Goal: Task Accomplishment & Management: Use online tool/utility

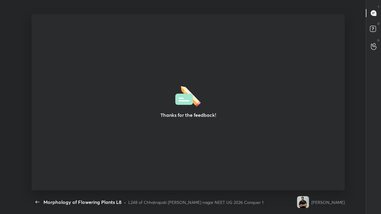
scroll to position [2, 0]
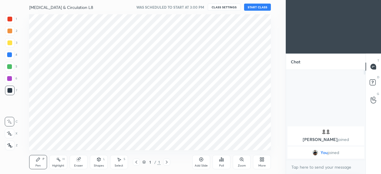
scroll to position [136, 262]
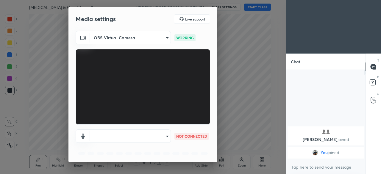
click at [161, 137] on body "1 2 3 4 5 6 7 C X Z C X Z E E Erase all H H Body Fluids & Circulation L8 WAS SC…" at bounding box center [190, 87] width 381 height 174
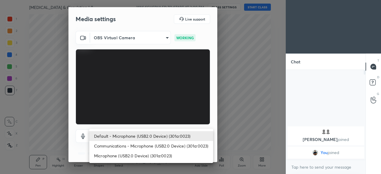
click at [143, 155] on li "Microphone (USB2.0 Device) (301a:0023)" at bounding box center [151, 156] width 124 height 10
type input "8c88c13ba37363e68a05074e9c36b64f2801ec021e37c0c9b9d1a985d4450fad"
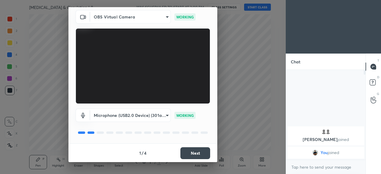
scroll to position [21, 0]
click at [192, 153] on button "Next" at bounding box center [196, 153] width 30 height 12
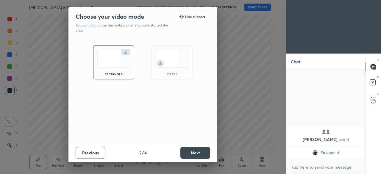
scroll to position [0, 0]
click at [191, 152] on button "Next" at bounding box center [196, 153] width 30 height 12
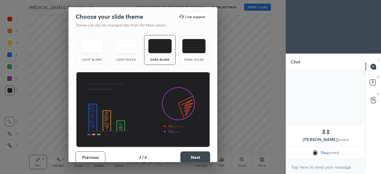
click at [194, 157] on button "Next" at bounding box center [196, 158] width 30 height 12
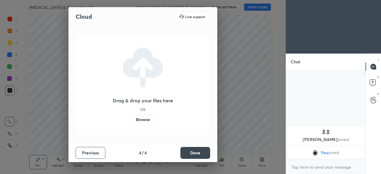
click at [144, 117] on label "Browse" at bounding box center [143, 120] width 27 height 10
click at [130, 117] on input "Browse" at bounding box center [130, 120] width 0 height 10
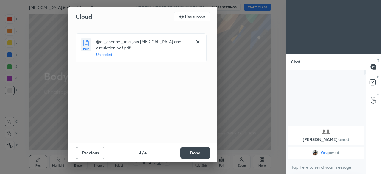
click at [190, 153] on button "Done" at bounding box center [196, 153] width 30 height 12
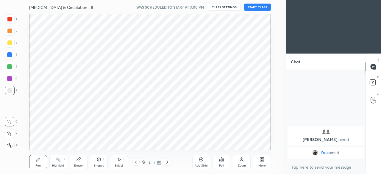
click at [142, 164] on icon at bounding box center [144, 163] width 4 height 4
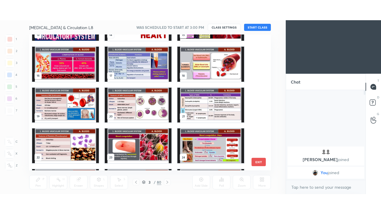
scroll to position [195, 0]
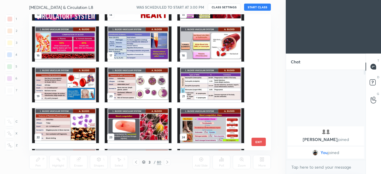
click at [123, 89] on img "grid" at bounding box center [138, 85] width 67 height 35
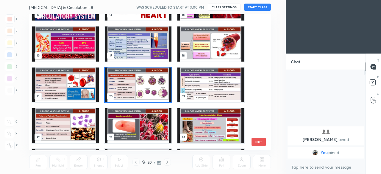
click at [123, 89] on img "grid" at bounding box center [138, 85] width 67 height 35
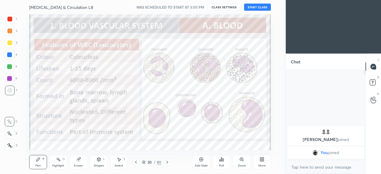
click at [261, 163] on div "More" at bounding box center [262, 162] width 18 height 14
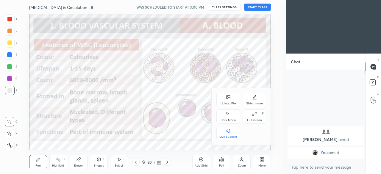
click at [230, 119] on div "Dark Mode" at bounding box center [228, 120] width 15 height 3
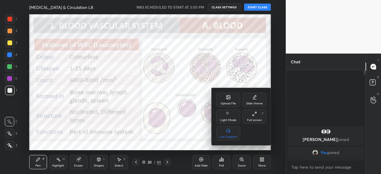
click at [254, 119] on div "Full screen" at bounding box center [254, 120] width 15 height 3
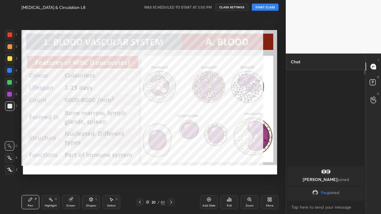
scroll to position [79, 78]
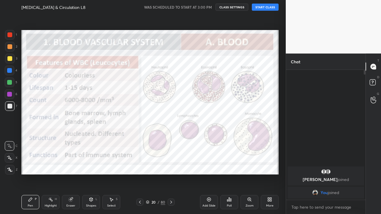
click at [263, 9] on button "START CLASS" at bounding box center [265, 7] width 27 height 7
click at [171, 174] on icon at bounding box center [171, 202] width 5 height 5
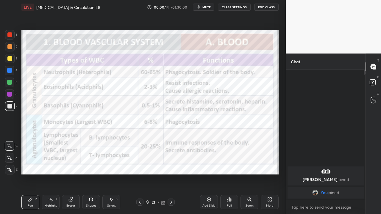
click at [170, 174] on icon at bounding box center [171, 202] width 5 height 5
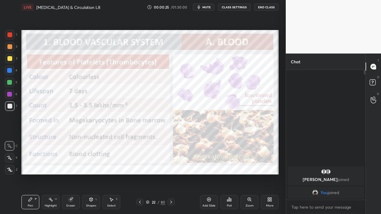
click at [11, 94] on div at bounding box center [9, 94] width 5 height 5
click at [11, 170] on icon at bounding box center [9, 170] width 5 height 4
click at [171, 174] on icon at bounding box center [171, 202] width 5 height 5
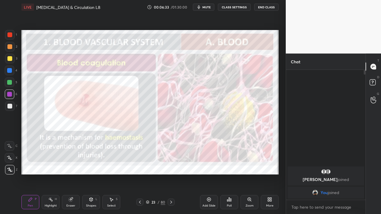
click at [171, 174] on icon at bounding box center [171, 202] width 5 height 5
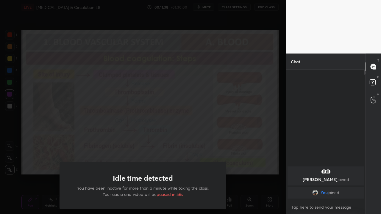
click at [36, 156] on div "Idle time detected You have been inactive for more than a minute while taking t…" at bounding box center [143, 107] width 286 height 214
click at [31, 170] on div "Idle time detected You have been inactive for more than a minute while taking t…" at bounding box center [143, 107] width 286 height 214
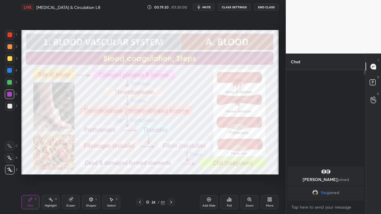
click at [171, 174] on icon at bounding box center [171, 202] width 5 height 5
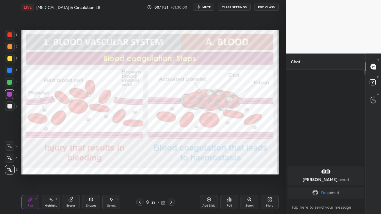
click at [140, 174] on icon at bounding box center [140, 202] width 5 height 5
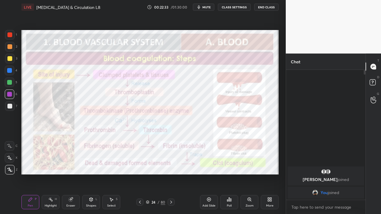
click at [171, 174] on icon at bounding box center [171, 202] width 5 height 5
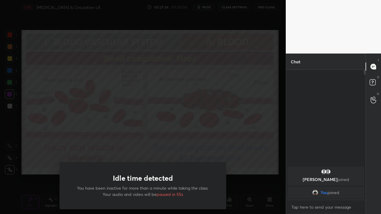
click at [43, 161] on div "Idle time detected You have been inactive for more than a minute while taking t…" at bounding box center [143, 107] width 286 height 214
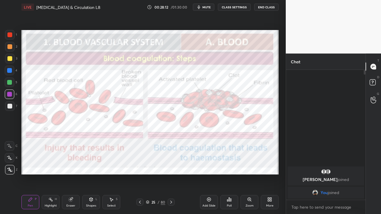
click at [171, 174] on icon at bounding box center [171, 202] width 5 height 5
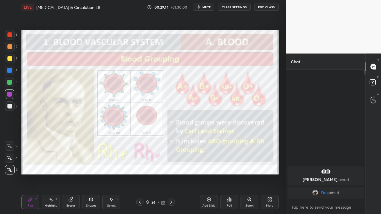
click at [171, 174] on icon at bounding box center [171, 202] width 5 height 5
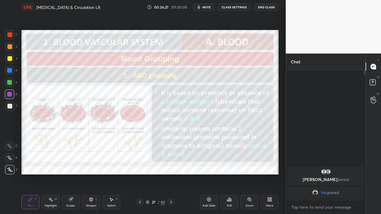
click at [171, 174] on icon at bounding box center [171, 202] width 5 height 5
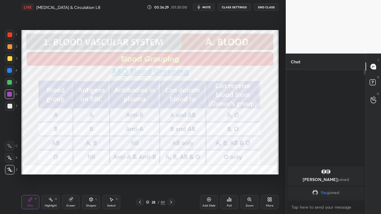
click at [140, 174] on icon at bounding box center [140, 202] width 5 height 5
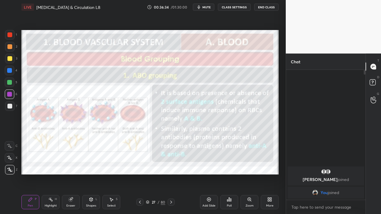
click at [171, 174] on icon at bounding box center [171, 202] width 5 height 5
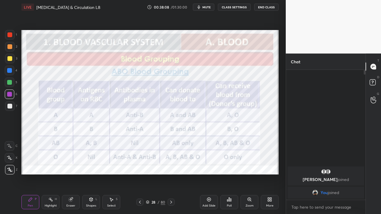
click at [139, 174] on icon at bounding box center [140, 202] width 5 height 5
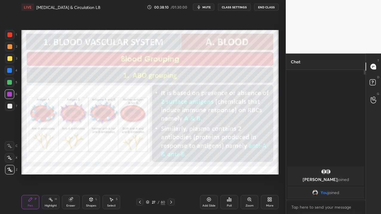
click at [170, 174] on icon at bounding box center [171, 202] width 5 height 5
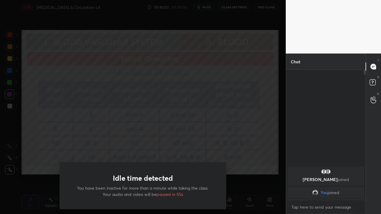
click at [43, 161] on div "Idle time detected You have been inactive for more than a minute while taking t…" at bounding box center [143, 107] width 286 height 214
click at [259, 150] on div "Idle time detected You have been inactive for more than a minute while taking t…" at bounding box center [143, 107] width 286 height 214
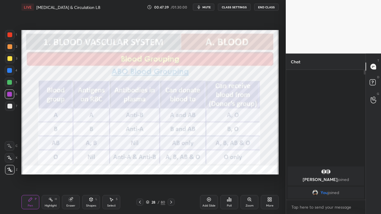
click at [208, 174] on div "Add Slide" at bounding box center [209, 202] width 18 height 14
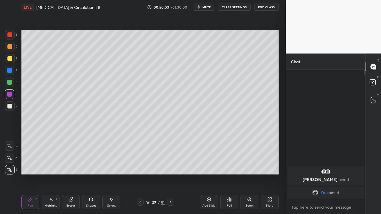
click at [140, 174] on icon at bounding box center [140, 202] width 2 height 3
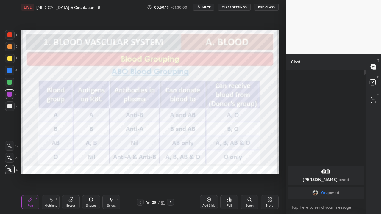
click at [171, 174] on icon at bounding box center [170, 202] width 5 height 5
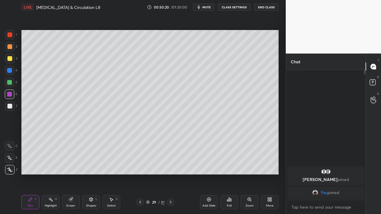
click at [171, 174] on icon at bounding box center [170, 202] width 5 height 5
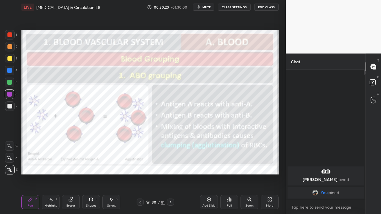
click at [210, 174] on icon at bounding box center [209, 200] width 4 height 4
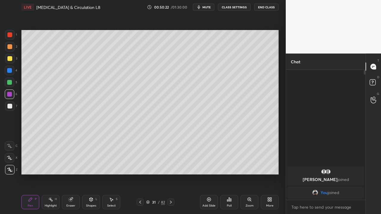
click at [137, 174] on div at bounding box center [140, 202] width 7 height 7
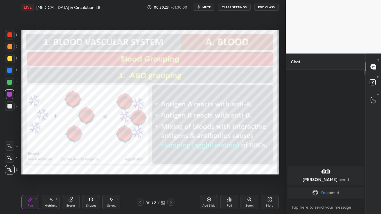
click at [140, 174] on icon at bounding box center [140, 202] width 5 height 5
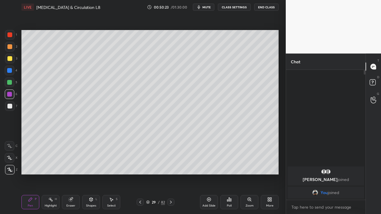
click at [209, 174] on icon at bounding box center [209, 199] width 5 height 5
click at [69, 174] on div "Eraser" at bounding box center [70, 206] width 9 height 3
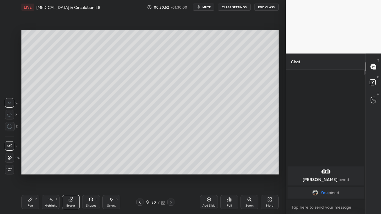
click at [32, 174] on div "Pen" at bounding box center [30, 206] width 5 height 3
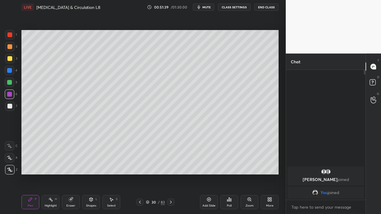
click at [70, 174] on div "Eraser" at bounding box center [70, 206] width 9 height 3
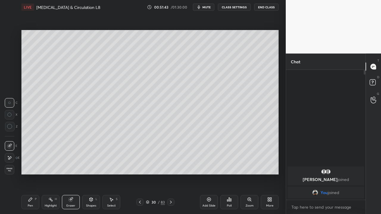
click at [32, 174] on div "Pen P" at bounding box center [30, 202] width 18 height 14
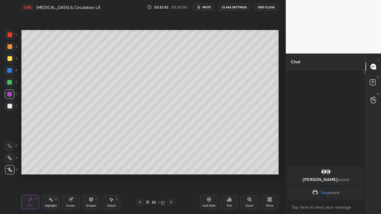
click at [33, 174] on div "Pen P" at bounding box center [30, 202] width 18 height 14
click at [210, 174] on icon at bounding box center [209, 199] width 5 height 5
click at [210, 174] on div "Add Slide" at bounding box center [209, 206] width 13 height 3
click at [140, 174] on icon at bounding box center [140, 202] width 2 height 3
click at [141, 174] on icon at bounding box center [140, 202] width 5 height 5
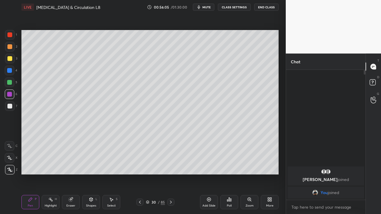
click at [140, 174] on icon at bounding box center [140, 202] width 5 height 5
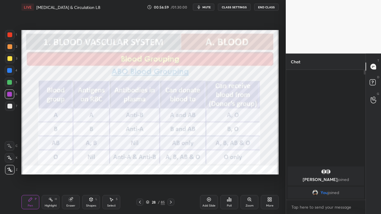
click at [3, 174] on div "1 2 3 4 5 6 7 C X Z C X Z E E Erase all H H LIVE Body Fluids & Circulation L8 0…" at bounding box center [140, 107] width 281 height 214
click at [172, 174] on icon at bounding box center [171, 202] width 5 height 5
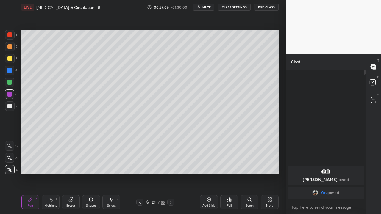
click at [171, 174] on icon at bounding box center [171, 202] width 5 height 5
click at [172, 174] on icon at bounding box center [171, 202] width 5 height 5
click at [171, 174] on icon at bounding box center [171, 202] width 2 height 3
click at [171, 174] on icon at bounding box center [171, 202] width 5 height 5
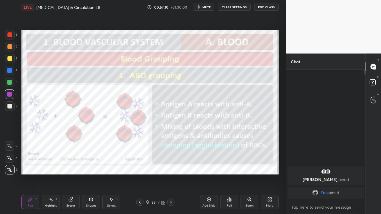
click at [140, 174] on icon at bounding box center [140, 202] width 5 height 5
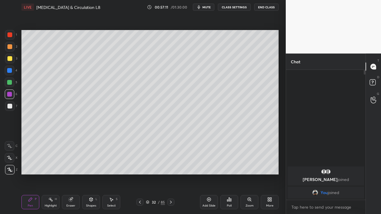
click at [171, 174] on icon at bounding box center [171, 202] width 5 height 5
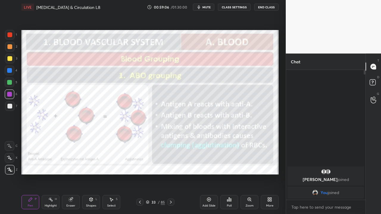
click at [171, 174] on icon at bounding box center [171, 202] width 5 height 5
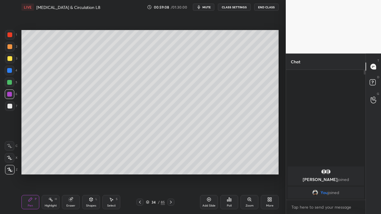
click at [170, 174] on icon at bounding box center [171, 202] width 5 height 5
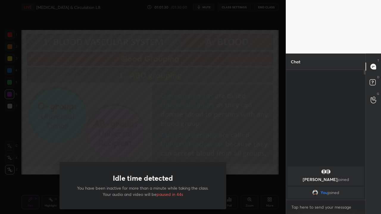
click at [32, 157] on div "Idle time detected You have been inactive for more than a minute while taking t…" at bounding box center [143, 107] width 286 height 214
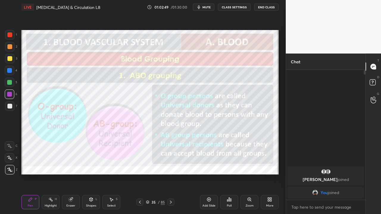
click at [171, 174] on icon at bounding box center [171, 202] width 2 height 3
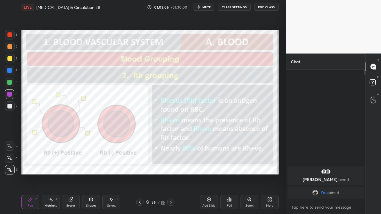
click at [267, 7] on button "End Class" at bounding box center [266, 7] width 24 height 7
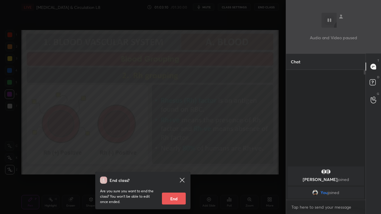
click at [175, 174] on button "End" at bounding box center [174, 199] width 24 height 12
type textarea "x"
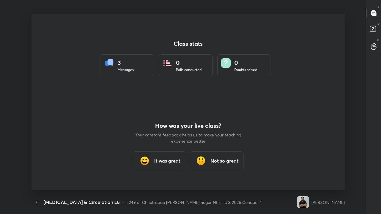
scroll to position [0, 0]
click at [154, 160] on h3 "It was great" at bounding box center [167, 161] width 26 height 7
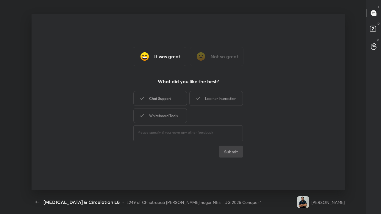
click at [161, 100] on div "Chat Support" at bounding box center [160, 98] width 54 height 15
click at [167, 101] on div "Chat Support" at bounding box center [160, 98] width 54 height 15
click at [169, 118] on div "Whiteboard Tools" at bounding box center [160, 115] width 54 height 15
click at [224, 147] on button "Submit" at bounding box center [231, 152] width 24 height 12
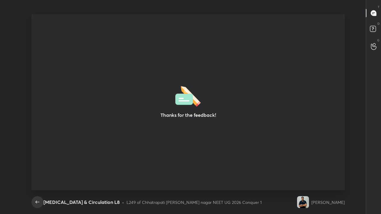
click at [36, 174] on icon "button" at bounding box center [37, 202] width 7 height 7
click at [37, 174] on icon "button" at bounding box center [37, 202] width 7 height 7
